Goal: Communication & Community: Answer question/provide support

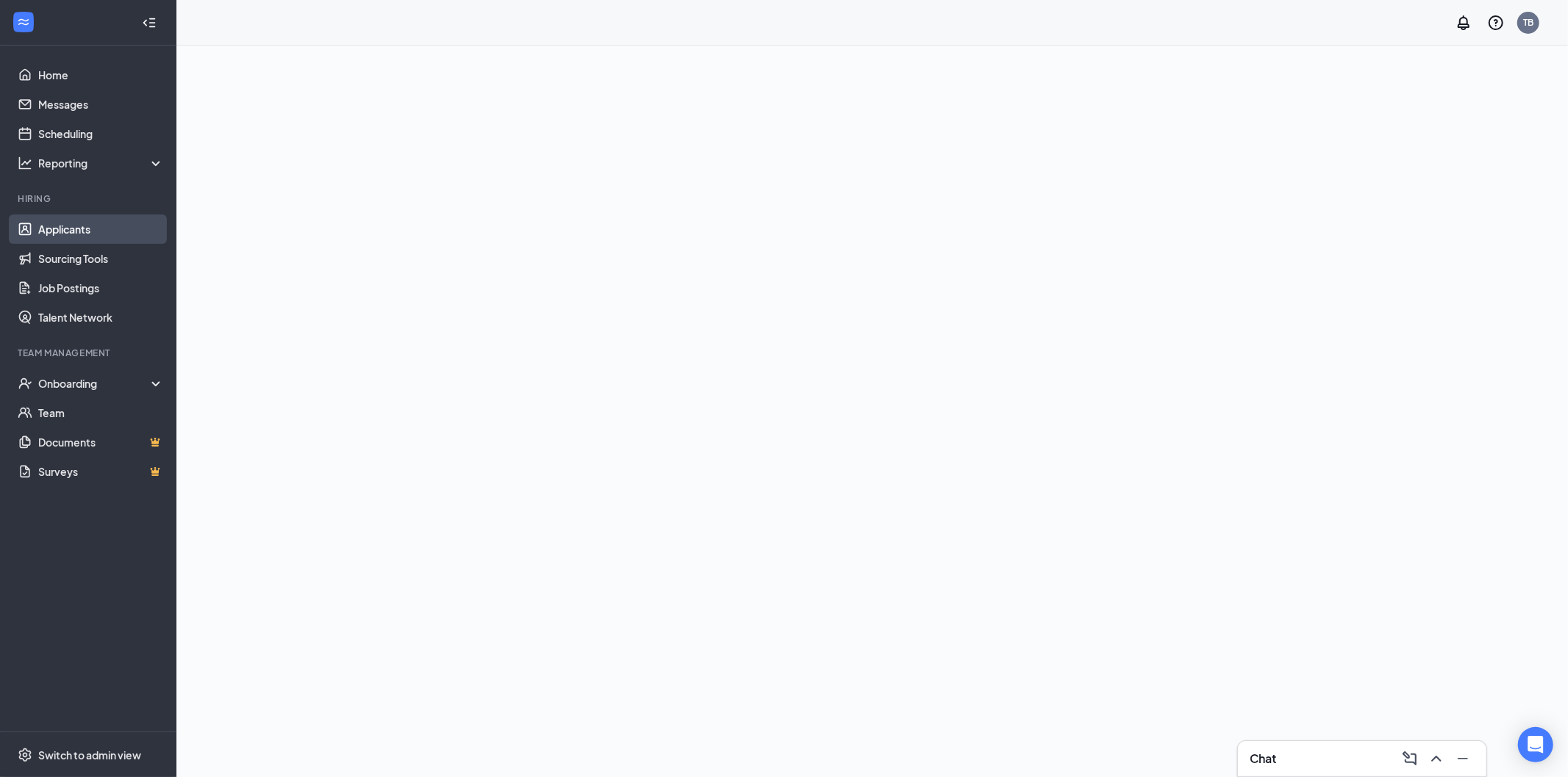
click at [50, 228] on link "Applicants" at bounding box center [102, 229] width 126 height 29
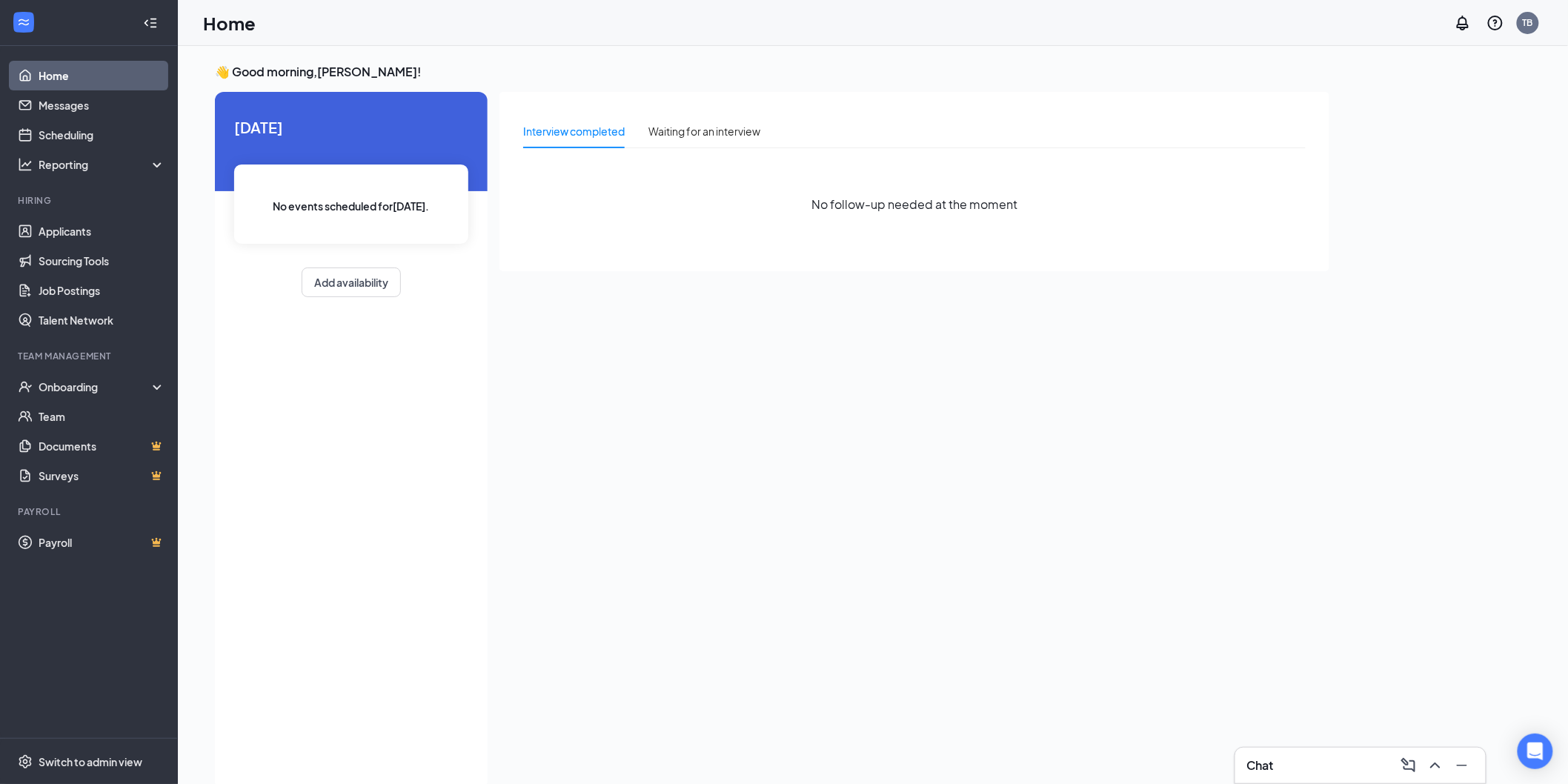
scroll to position [31, 0]
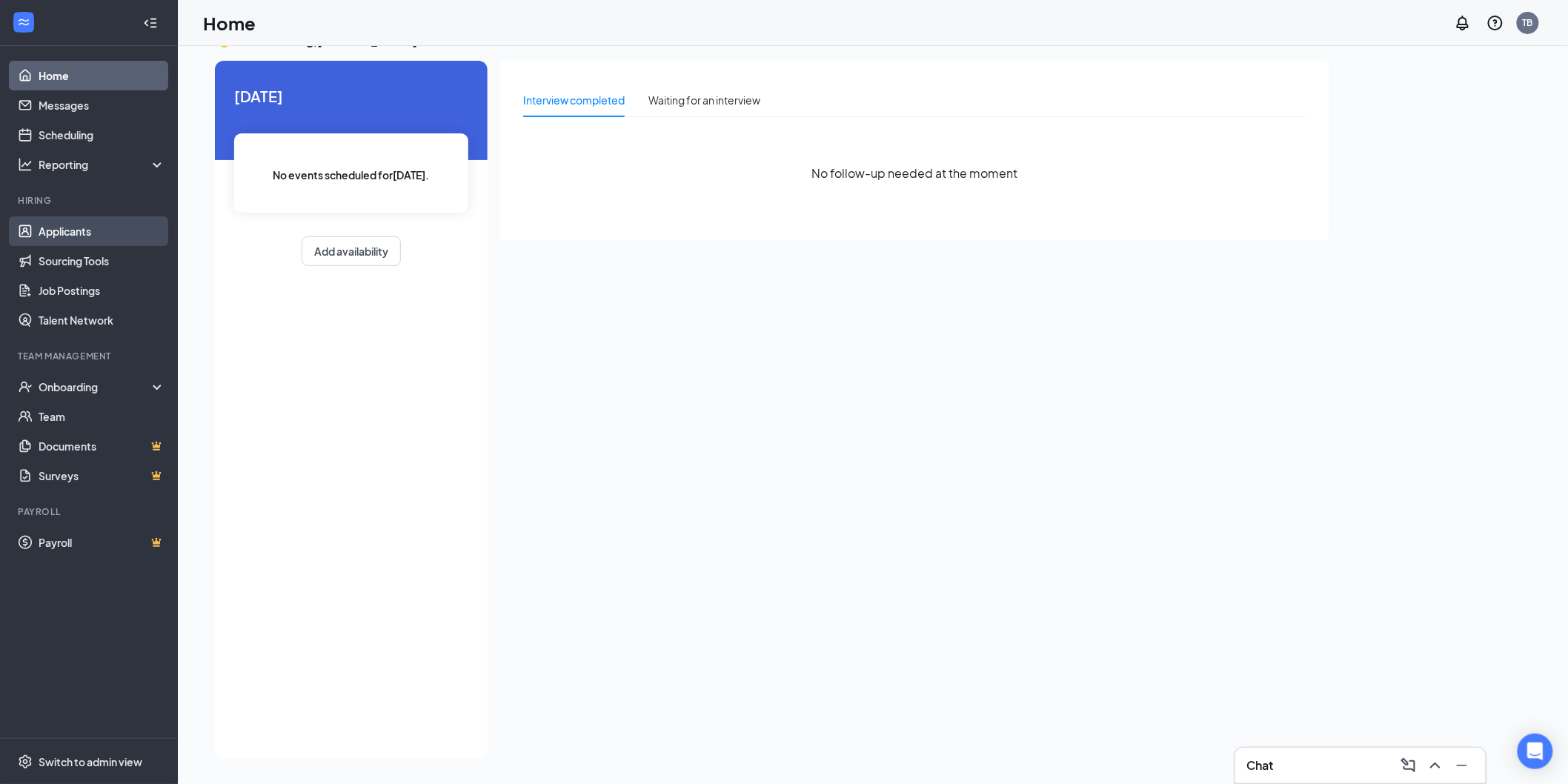
click at [95, 227] on link "Applicants" at bounding box center [102, 231] width 127 height 29
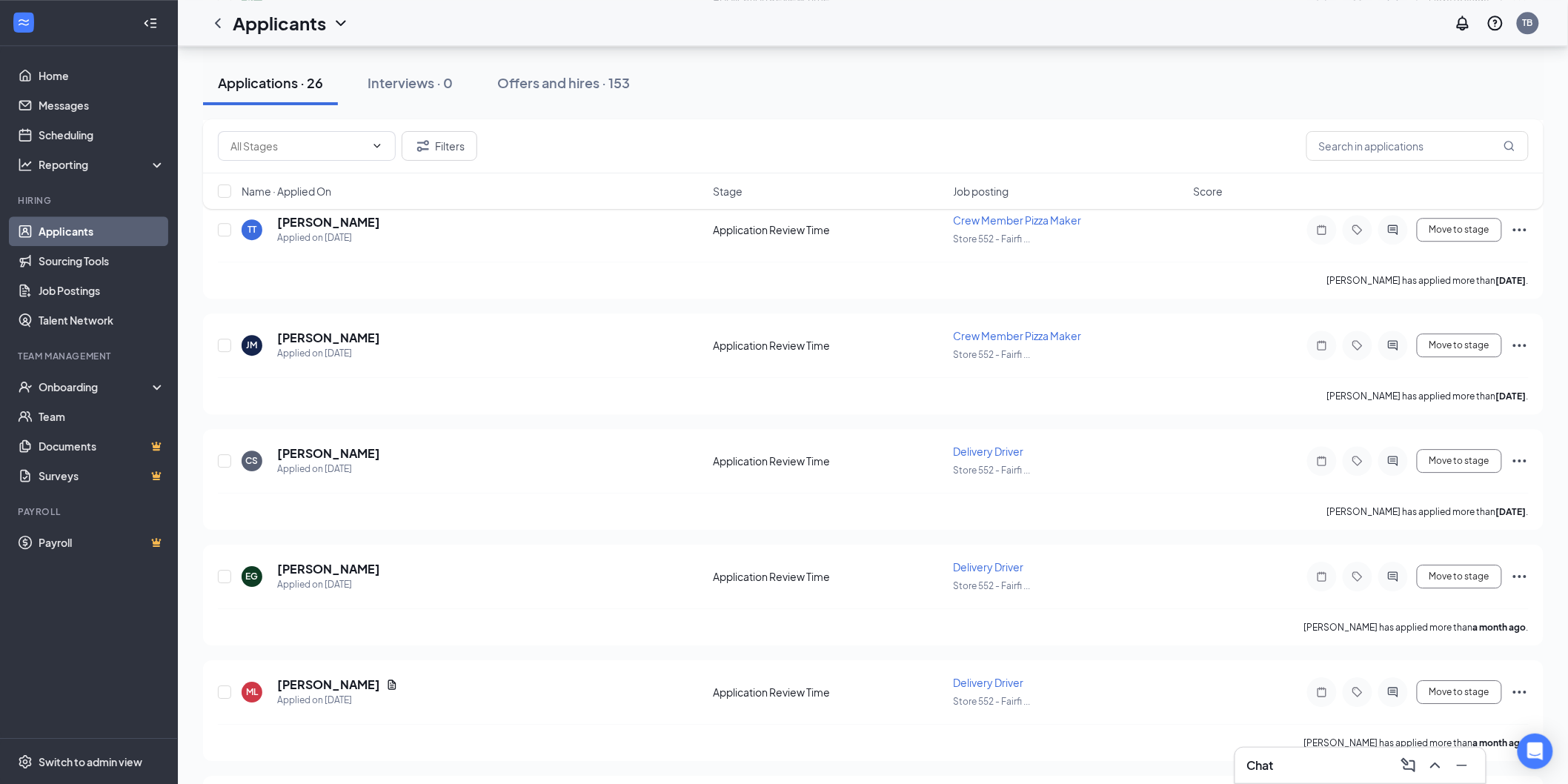
scroll to position [1648, 0]
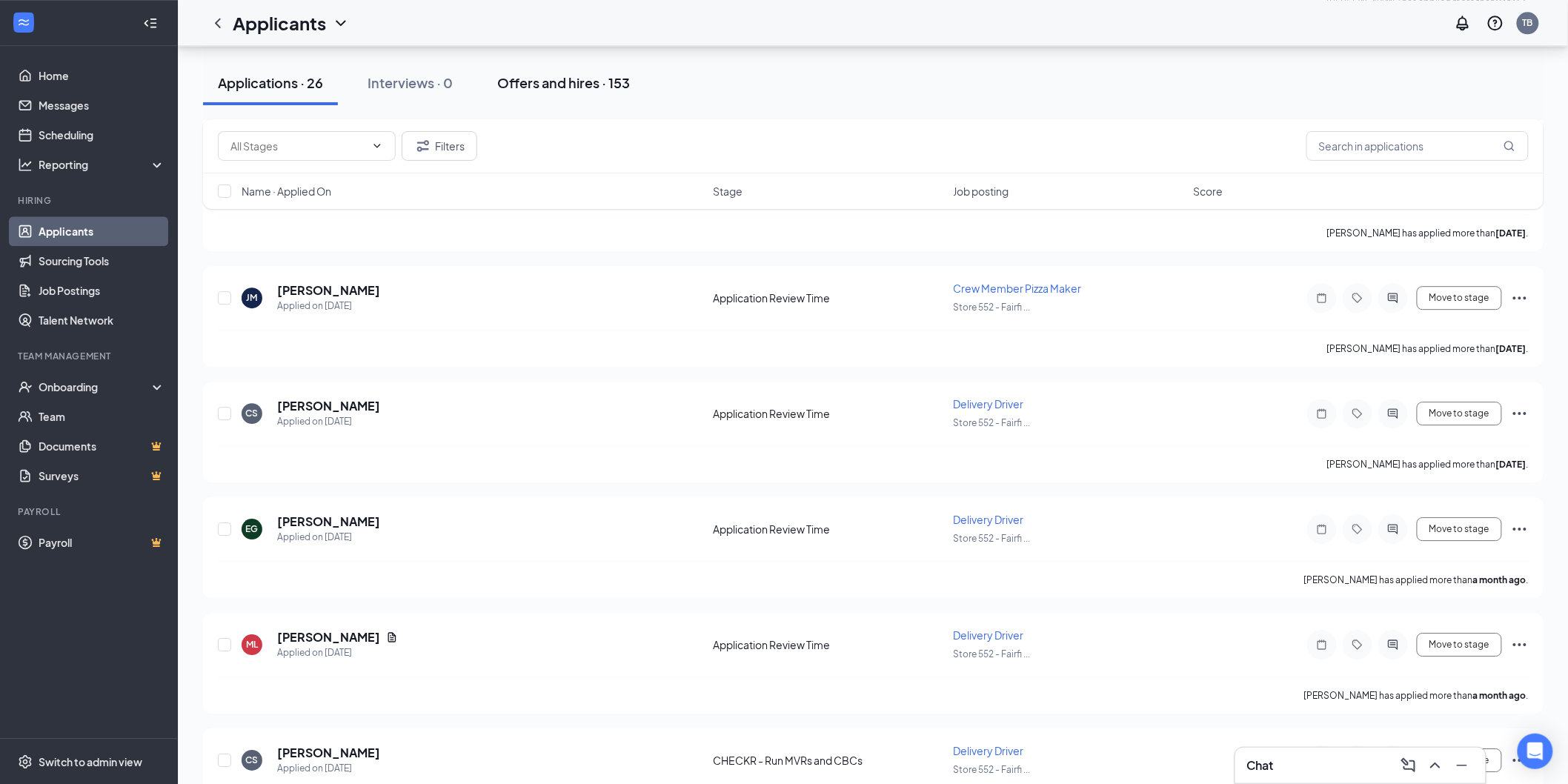
click at [573, 86] on div "Offers and hires · 153" at bounding box center [563, 83] width 133 height 19
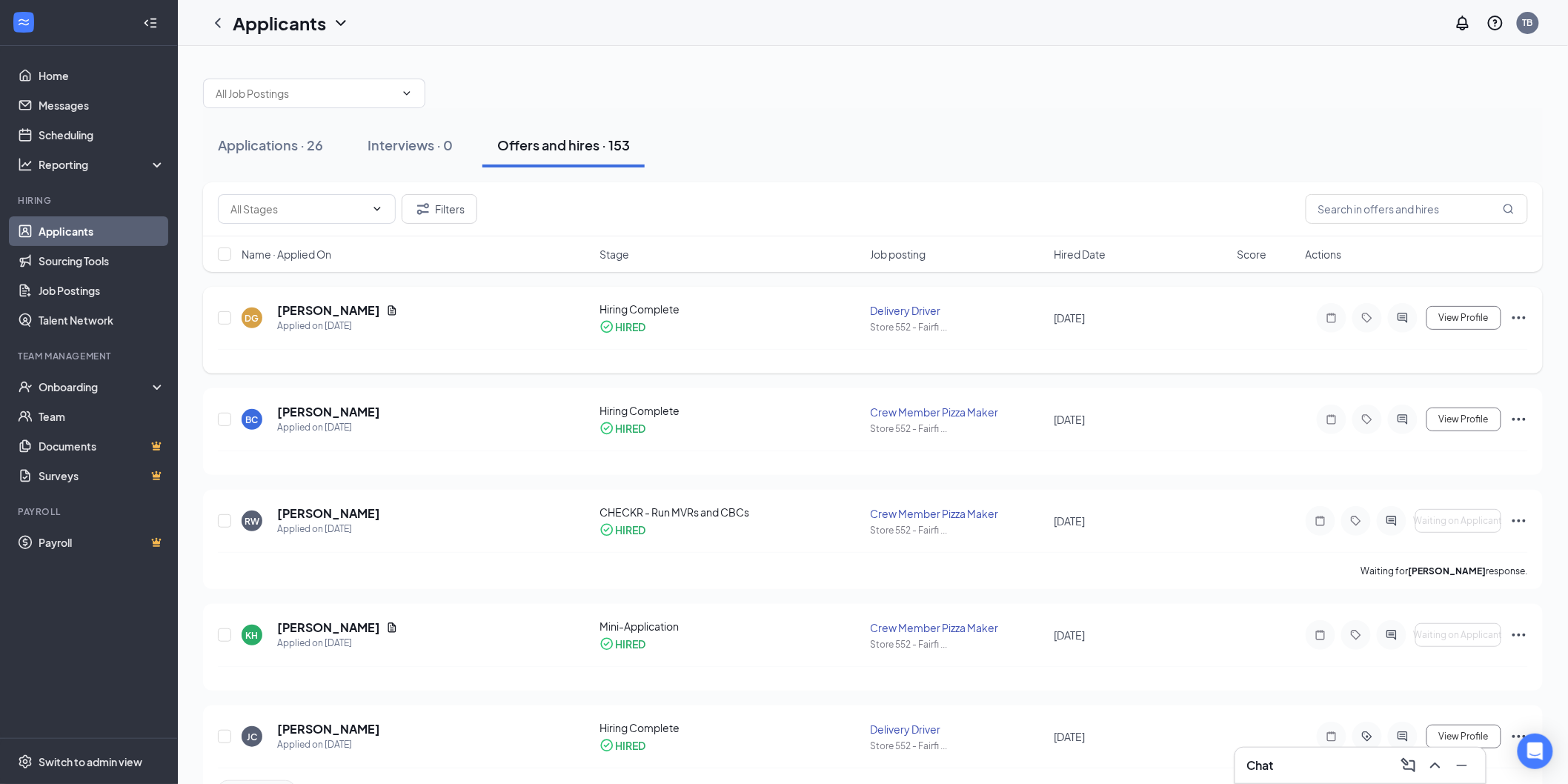
click at [1393, 317] on div at bounding box center [1402, 318] width 29 height 29
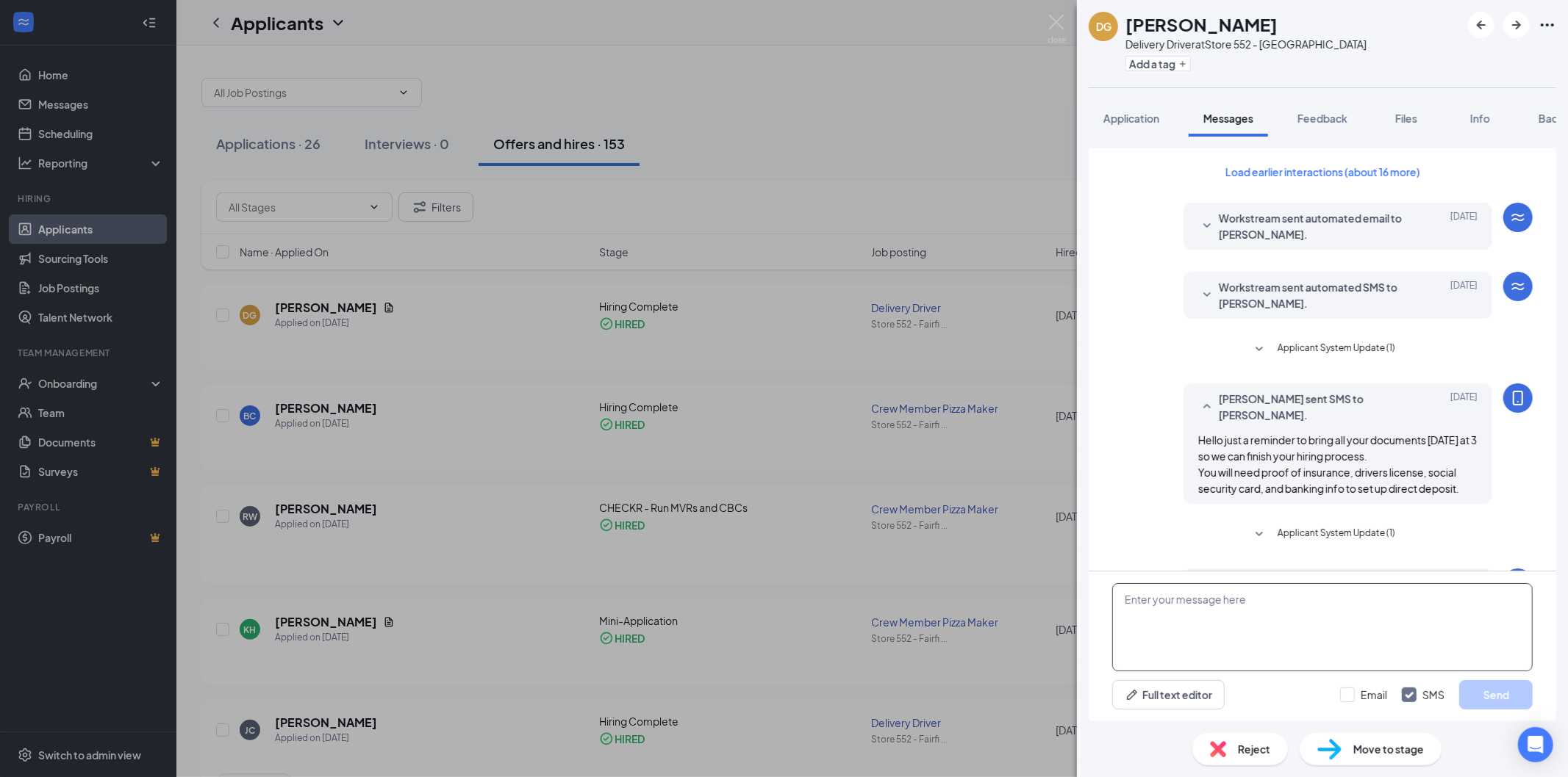
scroll to position [169, 0]
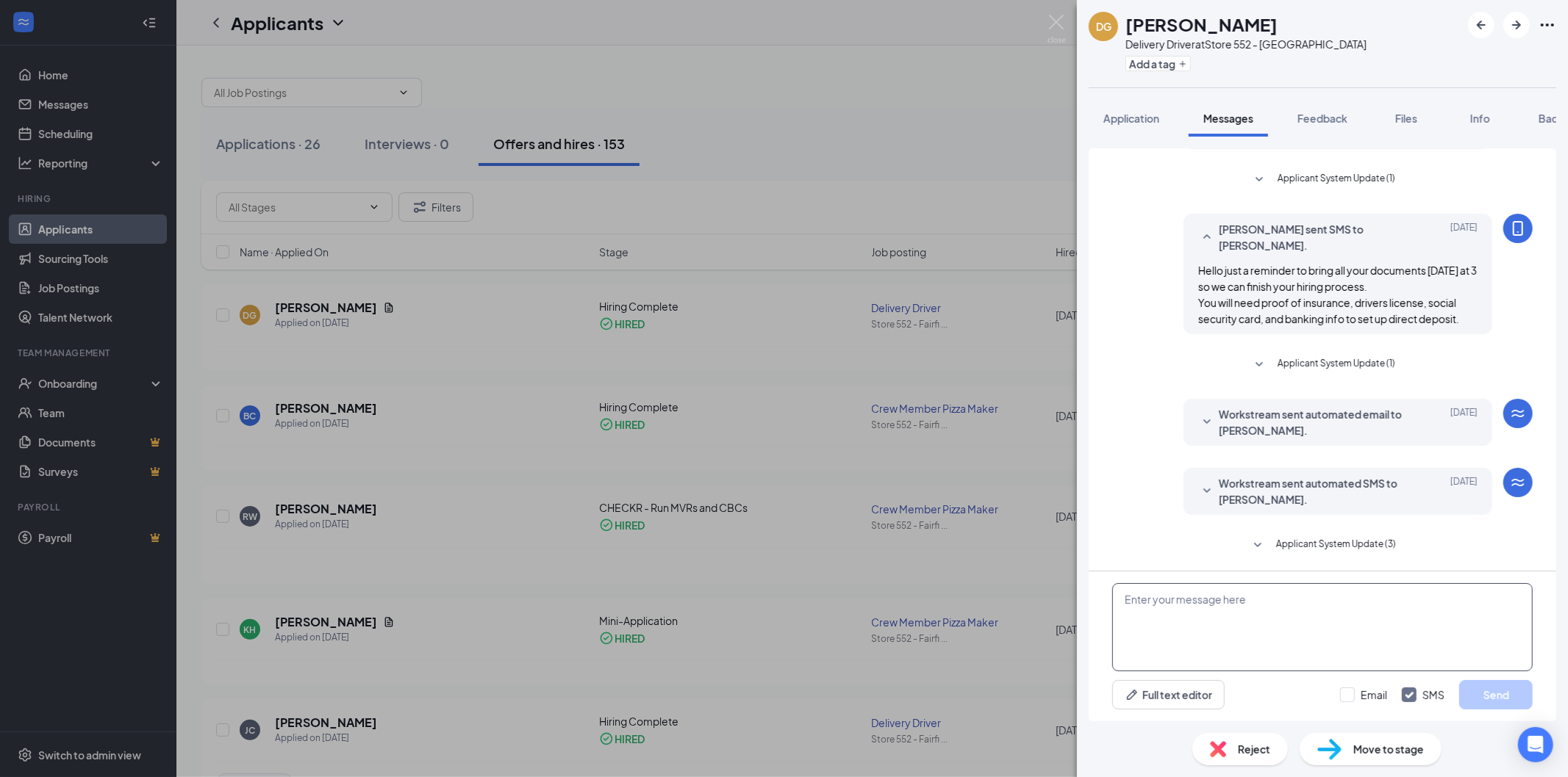
click at [1360, 592] on textarea at bounding box center [1322, 627] width 421 height 88
type textarea "You are good for class. It is [DATE] at 7:00 pm at the [GEOGRAPHIC_DATA] locati…"
click at [1491, 693] on button "Send" at bounding box center [1496, 694] width 73 height 29
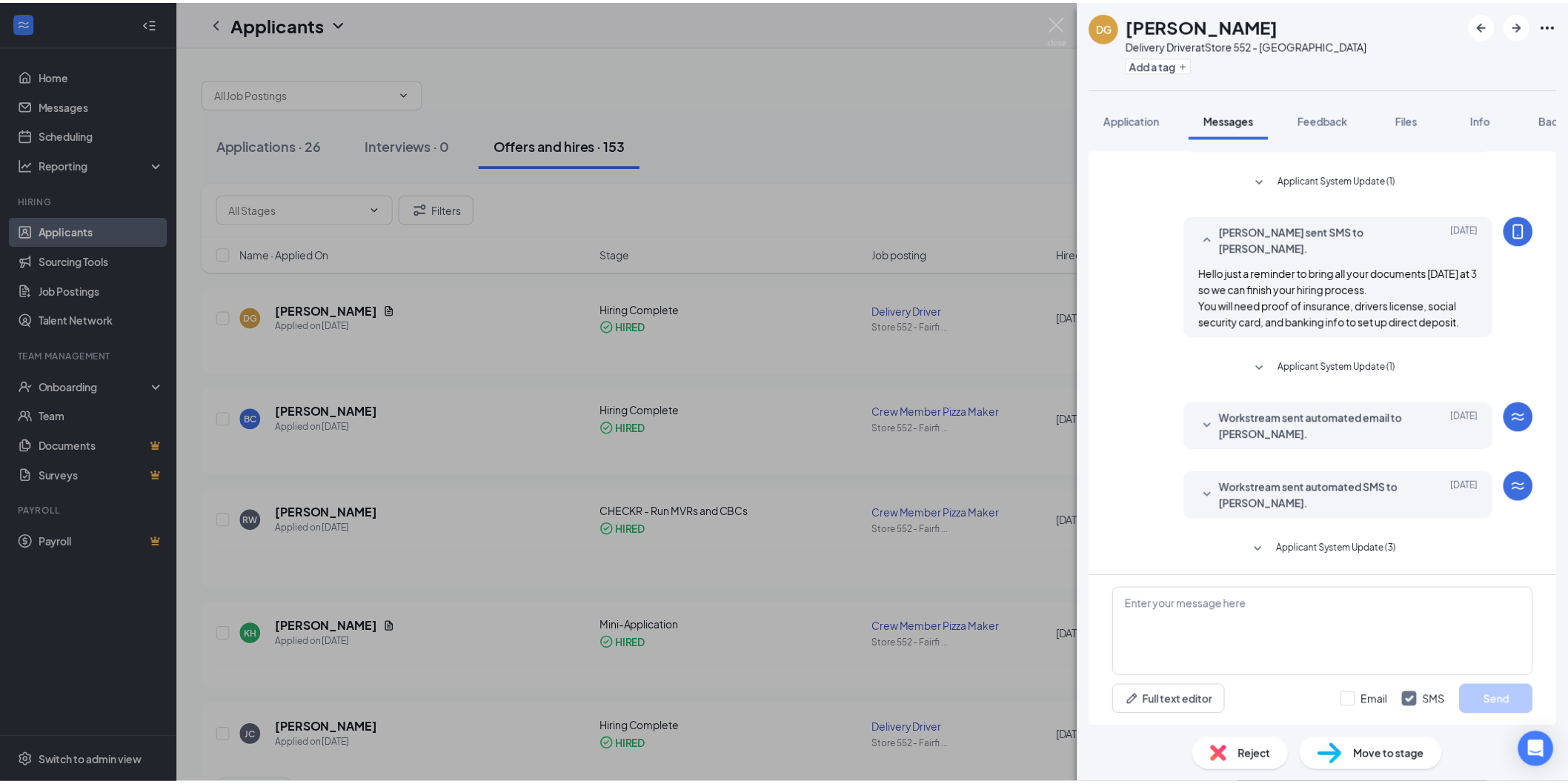
scroll to position [283, 0]
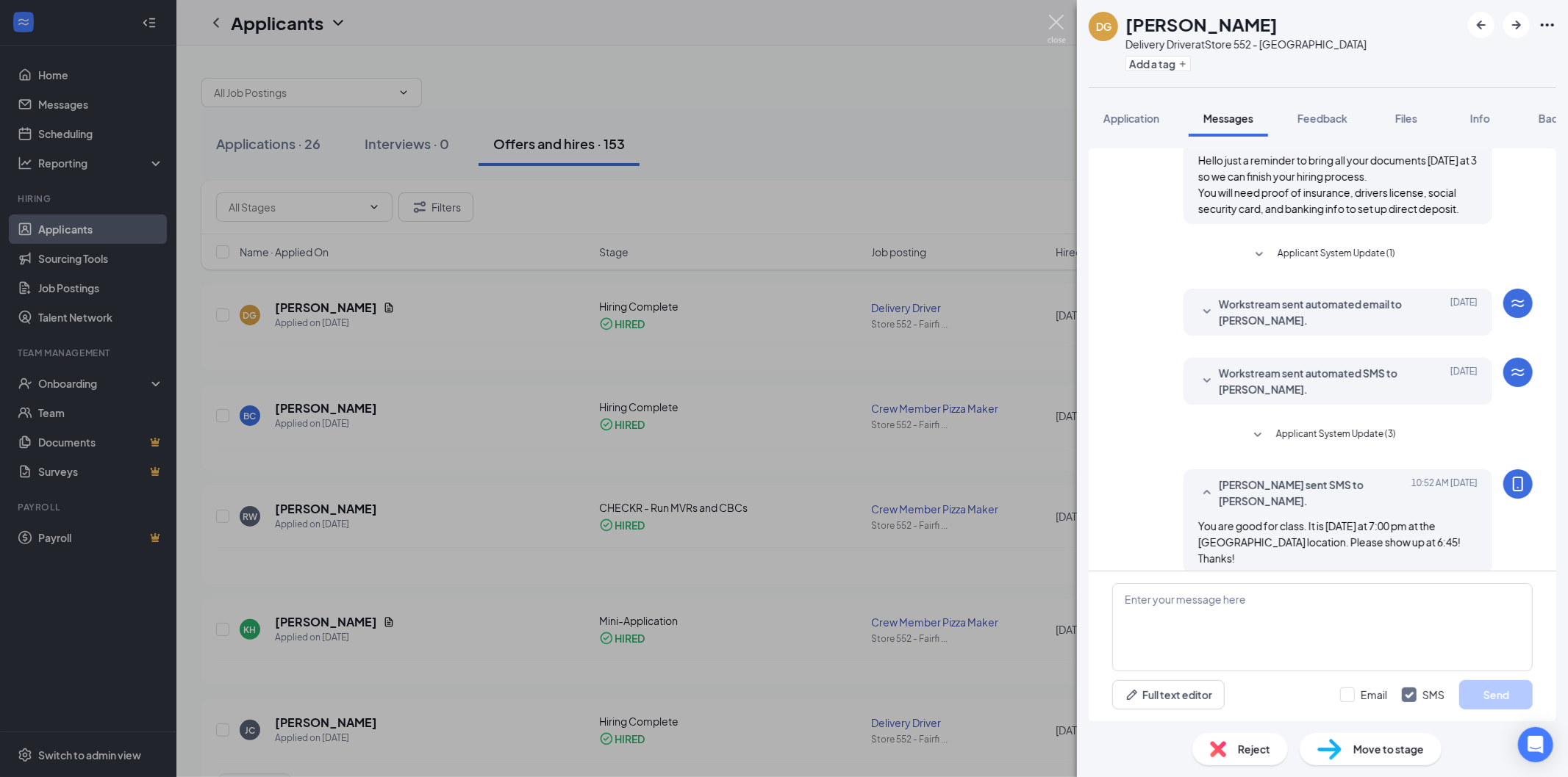
click at [1056, 23] on img at bounding box center [1057, 29] width 19 height 28
